Goal: Information Seeking & Learning: Learn about a topic

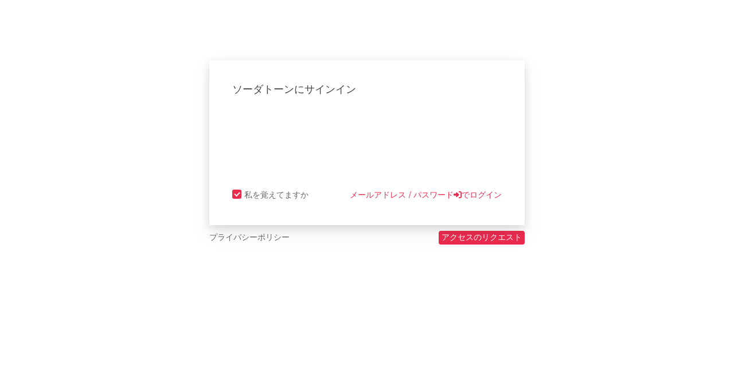
select select "recorded_music"
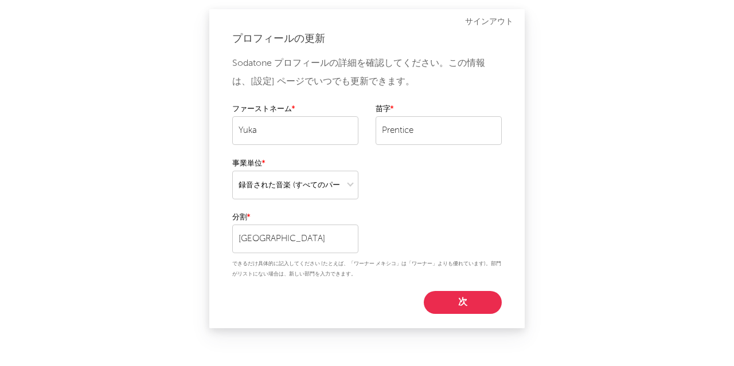
click at [359, 144] on div "ファーストネーム Yuka 苗字 [PERSON_NAME]" at bounding box center [366, 130] width 269 height 54
click at [448, 300] on button "次" at bounding box center [463, 302] width 78 height 23
select select "marketing"
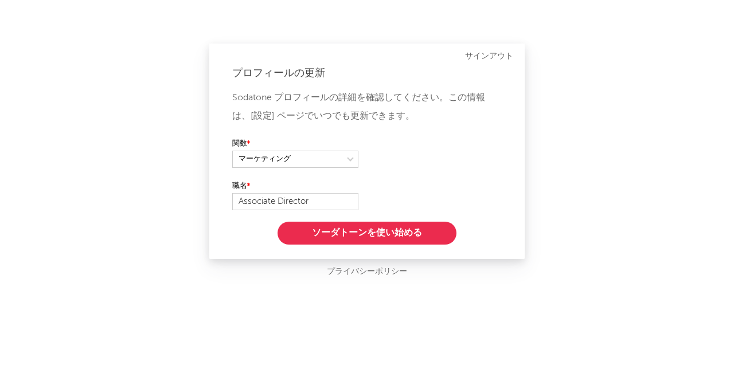
click at [360, 242] on button "ソーダトーンを使い始める" at bounding box center [366, 233] width 179 height 23
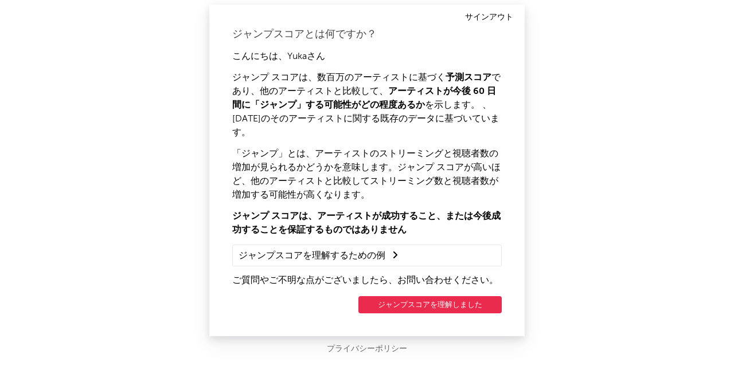
click at [496, 22] on link "サインアウト" at bounding box center [489, 17] width 48 height 14
click at [409, 296] on button "ジャンプスコアを理解しました" at bounding box center [429, 304] width 143 height 17
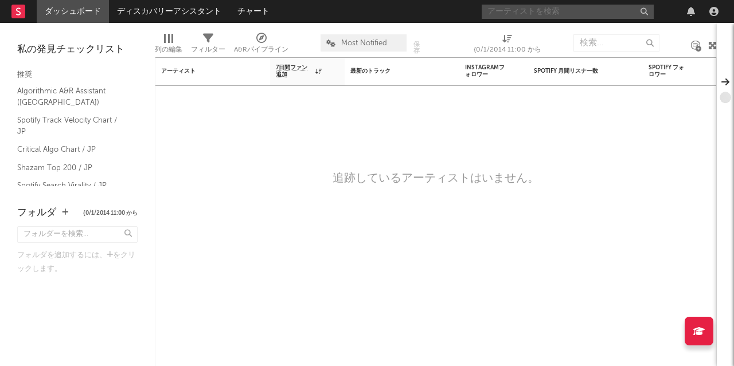
click at [499, 14] on input "text" at bounding box center [567, 12] width 172 height 14
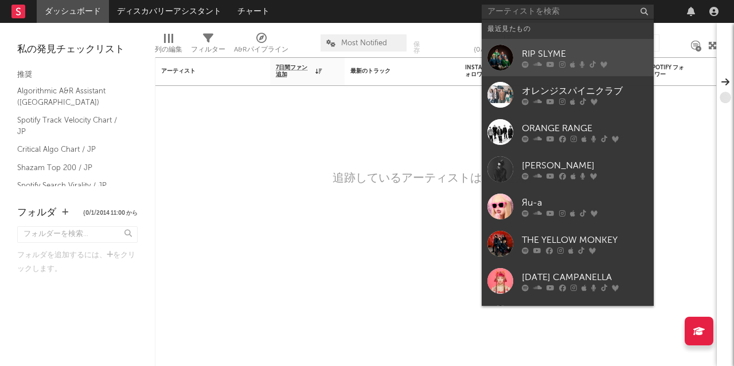
click at [553, 57] on div "RIP SLYME" at bounding box center [585, 54] width 126 height 14
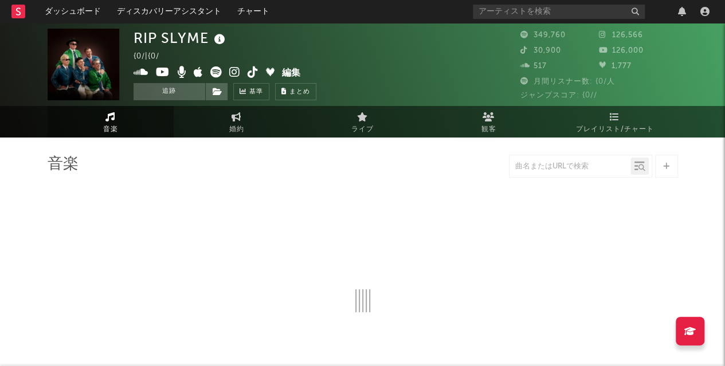
select select "6m"
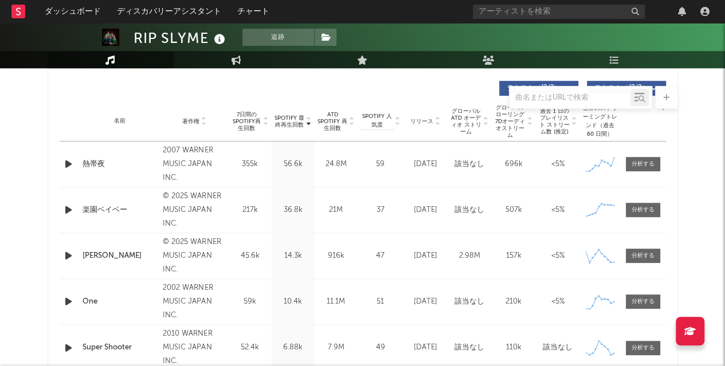
scroll to position [444, 0]
click at [641, 167] on div at bounding box center [643, 164] width 23 height 9
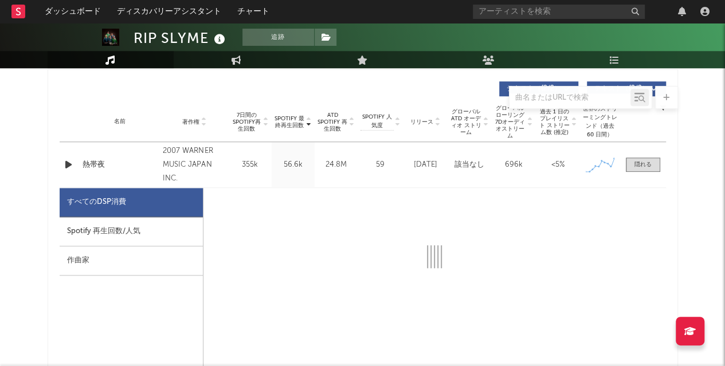
select select "6m"
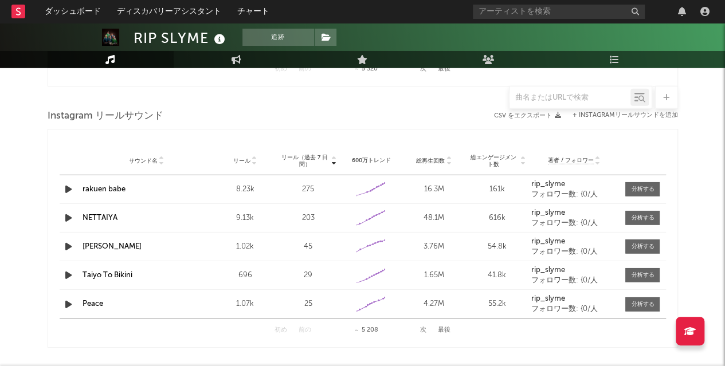
scroll to position [1580, 0]
click at [637, 213] on div at bounding box center [642, 217] width 23 height 9
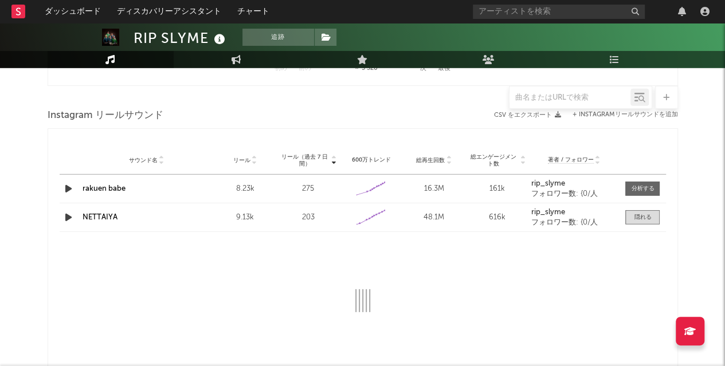
select select "6m"
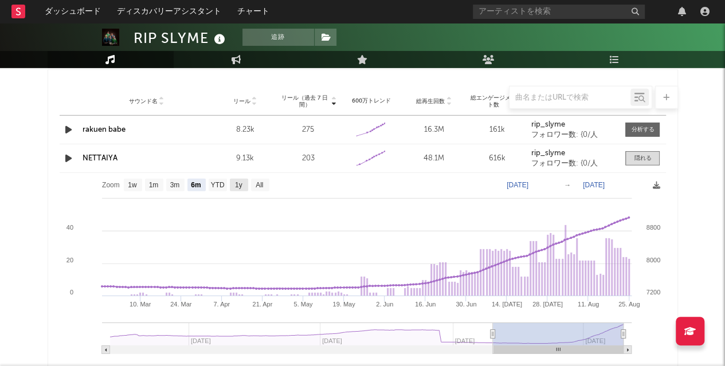
scroll to position [1638, 0]
drag, startPoint x: 421, startPoint y: 156, endPoint x: 437, endPoint y: 160, distance: 15.9
click at [437, 160] on div "48.1M" at bounding box center [433, 159] width 57 height 11
click at [446, 156] on div "48.1M" at bounding box center [433, 159] width 57 height 11
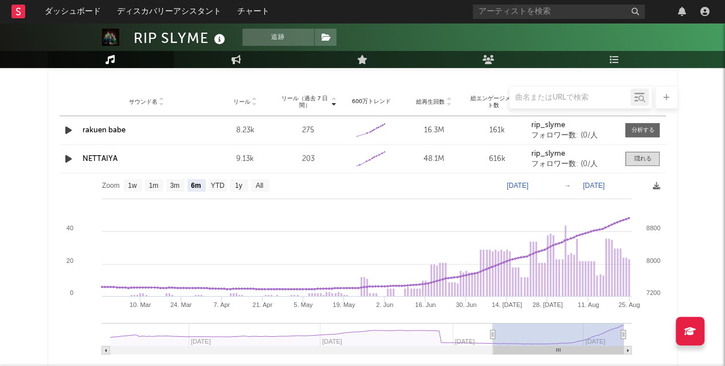
click at [434, 155] on div "48.1M" at bounding box center [433, 159] width 57 height 11
drag, startPoint x: 422, startPoint y: 157, endPoint x: 442, endPoint y: 160, distance: 19.7
click at [442, 160] on div "48.1M" at bounding box center [433, 159] width 57 height 11
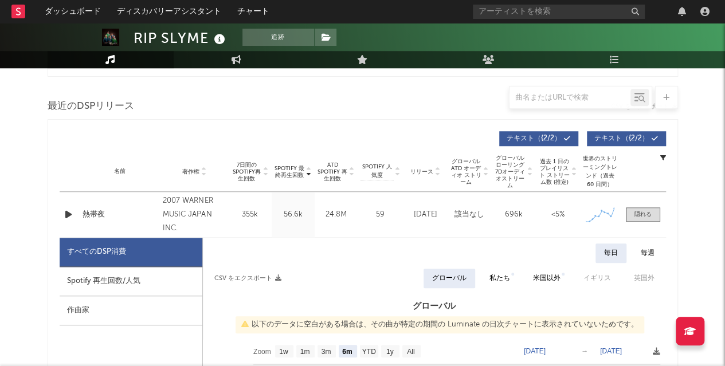
scroll to position [394, 0]
